Goal: Use online tool/utility: Utilize a website feature to perform a specific function

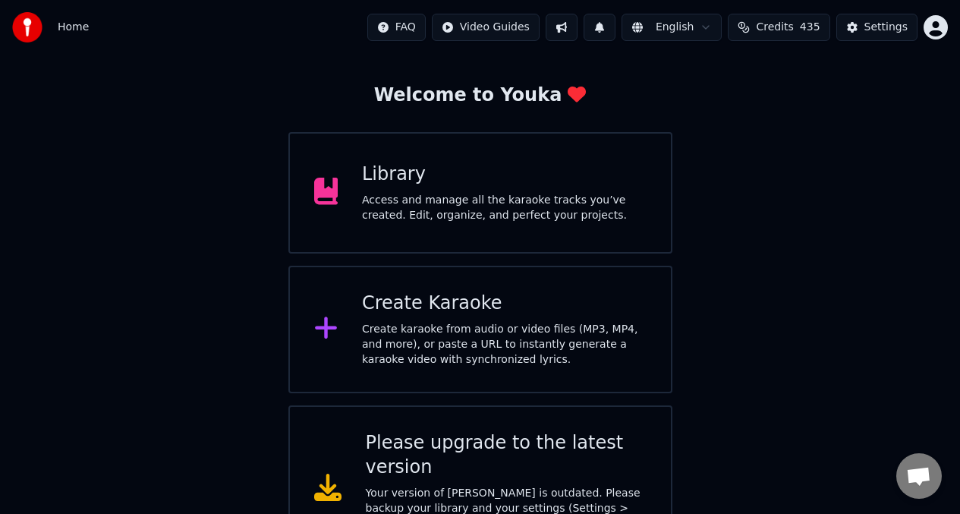
scroll to position [62, 0]
click at [317, 192] on icon at bounding box center [326, 191] width 24 height 27
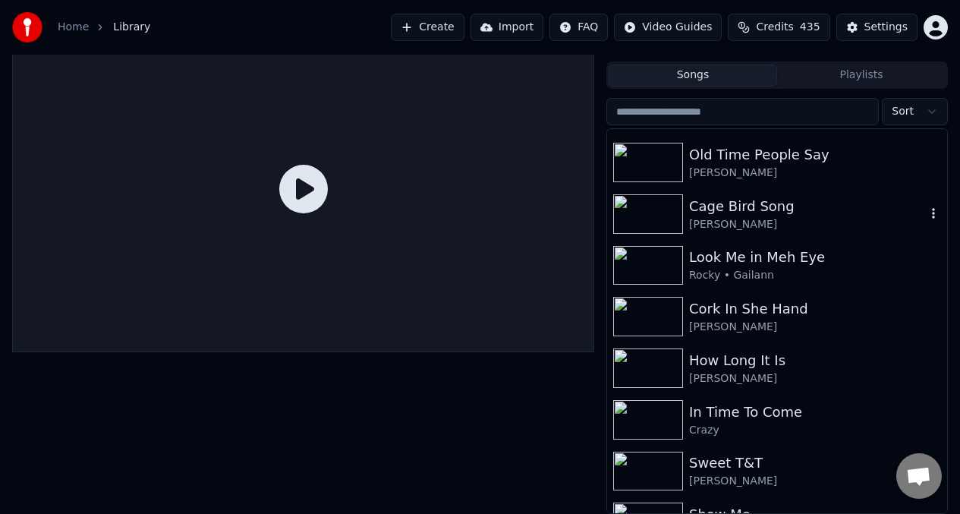
scroll to position [604, 0]
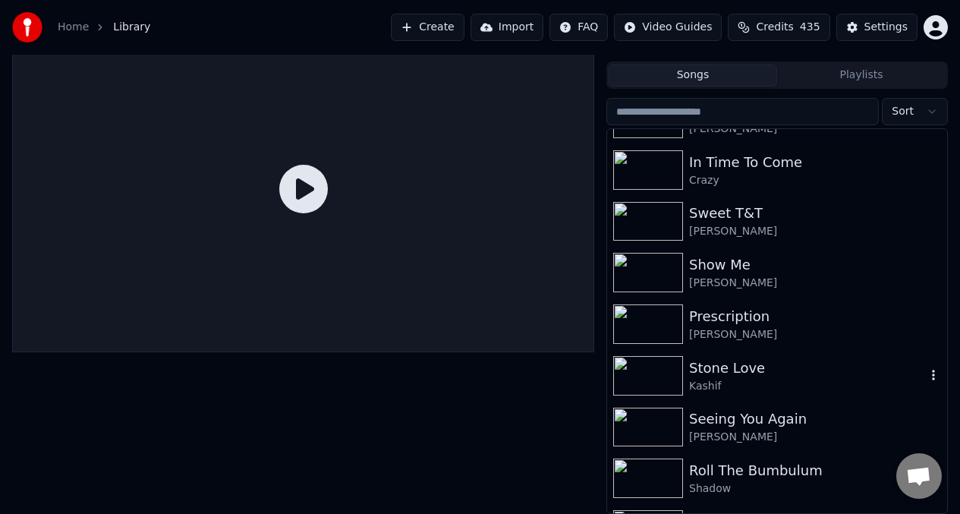
click at [664, 377] on img at bounding box center [648, 375] width 70 height 39
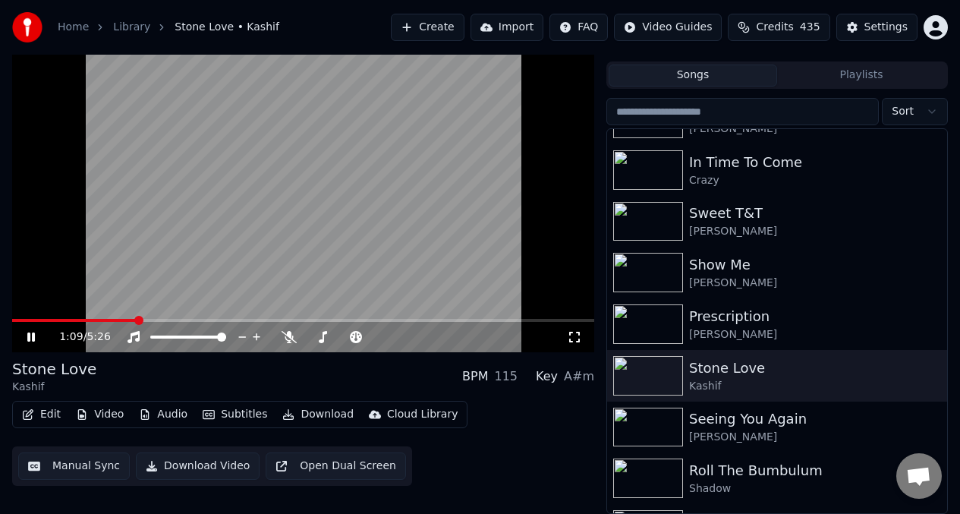
click at [273, 166] on video at bounding box center [303, 188] width 582 height 327
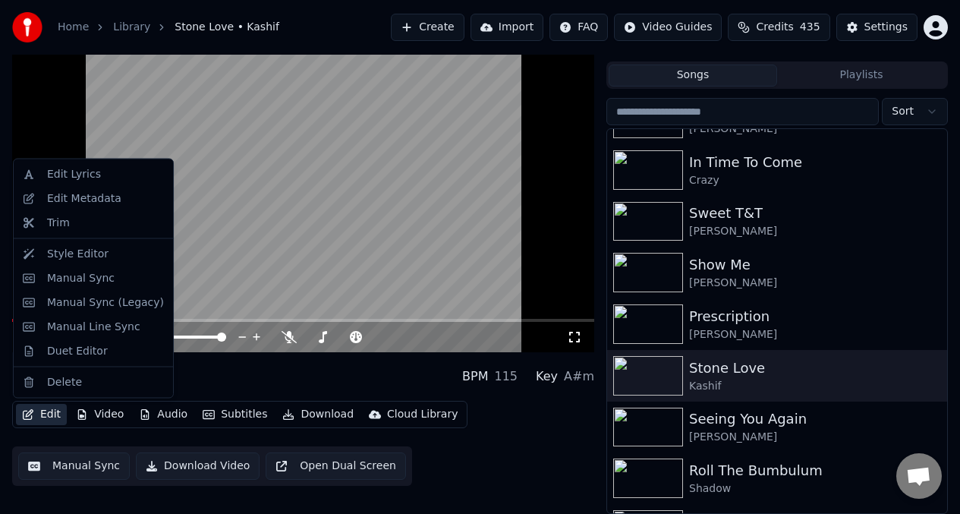
click at [47, 414] on button "Edit" at bounding box center [41, 414] width 51 height 21
click at [80, 277] on div "Manual Sync" at bounding box center [81, 277] width 68 height 15
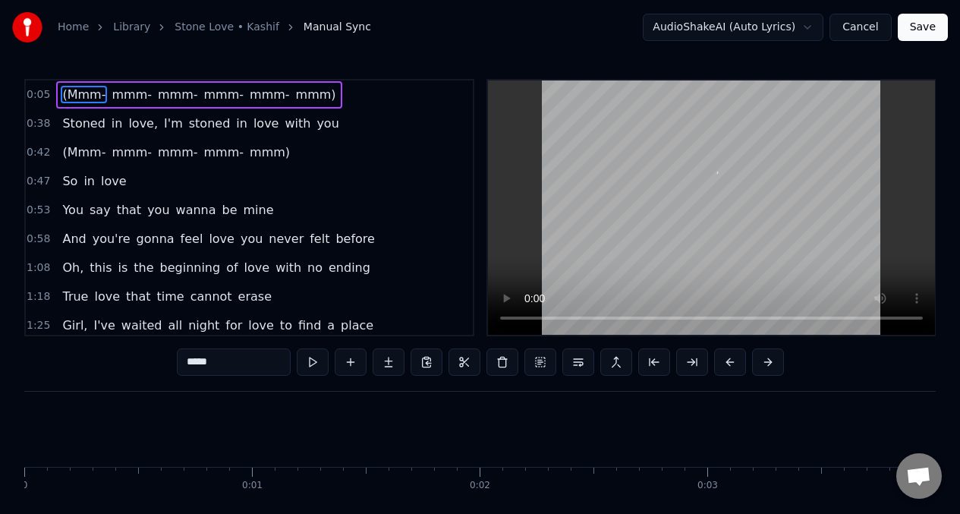
scroll to position [0, 1231]
